Goal: Find specific page/section: Find specific page/section

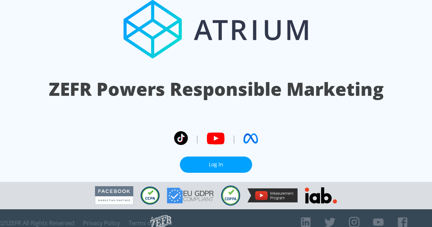
click at [223, 161] on link "Log In" at bounding box center [216, 165] width 72 height 16
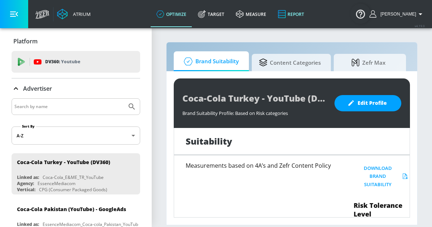
click at [302, 13] on link "Report" at bounding box center [291, 14] width 38 height 26
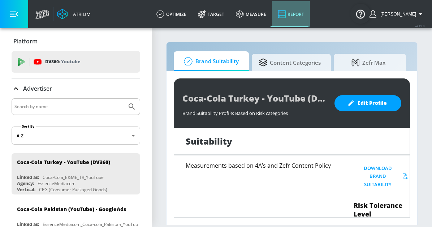
click at [302, 13] on link "Report" at bounding box center [291, 14] width 38 height 26
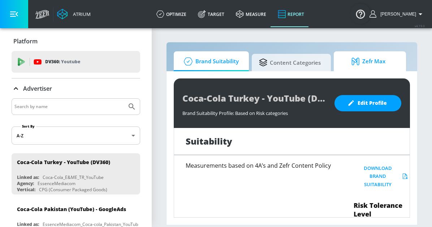
click at [367, 63] on span "Zefr Max" at bounding box center [368, 61] width 55 height 17
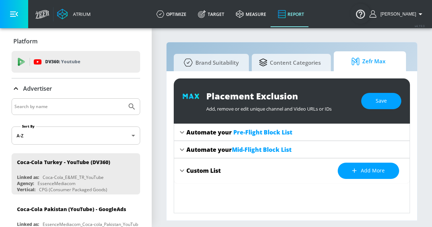
click at [365, 60] on span "Zefr Max" at bounding box center [368, 61] width 55 height 17
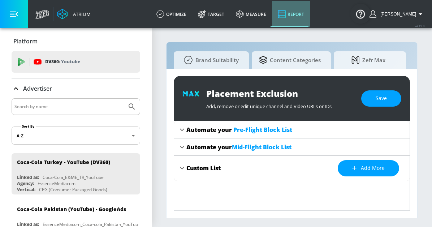
click at [300, 16] on link "Report" at bounding box center [291, 14] width 38 height 26
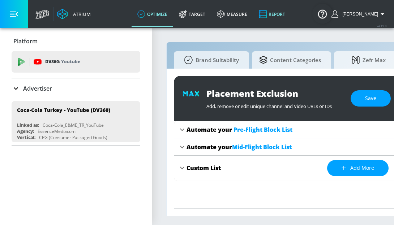
click at [288, 13] on link "Report" at bounding box center [272, 14] width 38 height 26
